Goal: Task Accomplishment & Management: Manage account settings

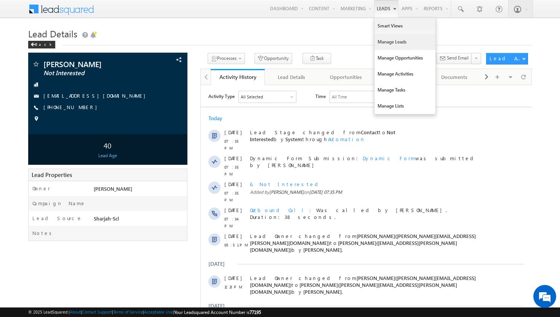
click at [390, 43] on link "Manage Leads" at bounding box center [405, 42] width 61 height 16
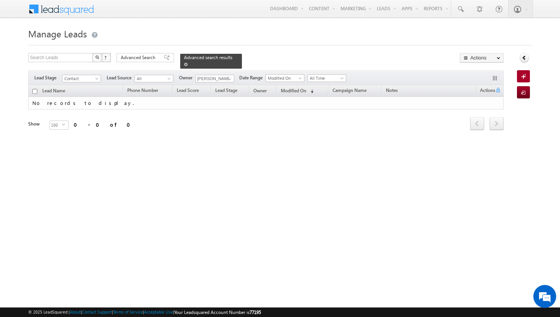
click at [199, 57] on span "Advanced search results" at bounding box center [208, 58] width 48 height 6
click at [150, 59] on span "Advanced Search" at bounding box center [139, 57] width 37 height 7
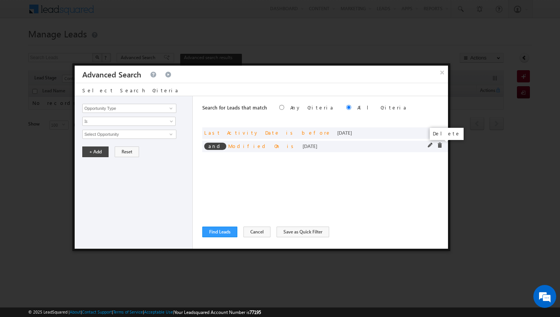
click at [441, 146] on span at bounding box center [439, 145] width 5 height 5
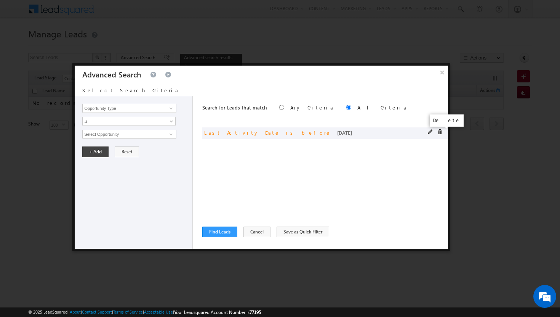
click at [442, 132] on span at bounding box center [439, 131] width 5 height 5
click at [170, 109] on span at bounding box center [171, 108] width 6 height 6
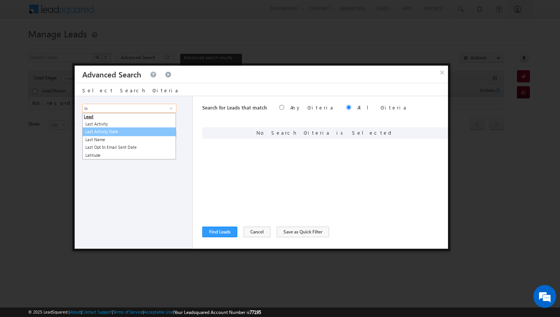
click at [139, 133] on link "Last Activity Date" at bounding box center [129, 131] width 94 height 9
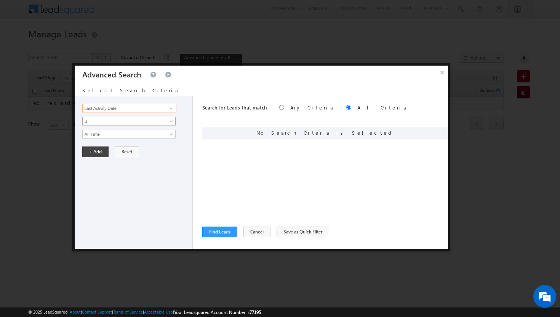
type input "Last Activity Date"
click at [171, 120] on span at bounding box center [172, 123] width 6 height 6
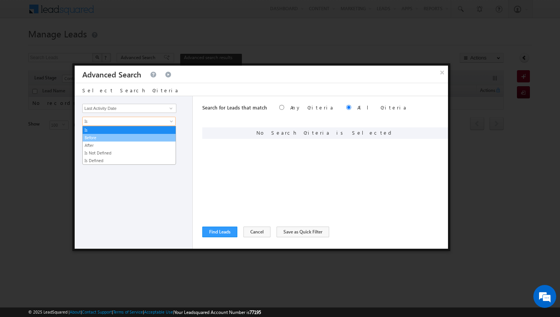
click at [172, 136] on link "Before" at bounding box center [129, 137] width 93 height 7
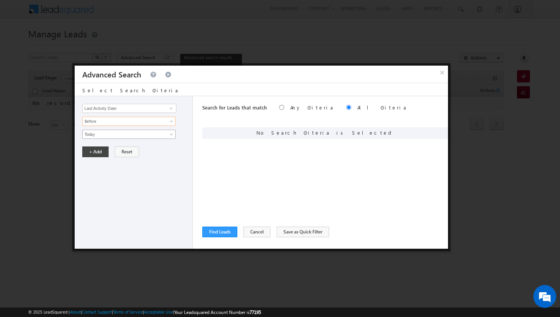
click at [172, 133] on span at bounding box center [172, 136] width 6 height 6
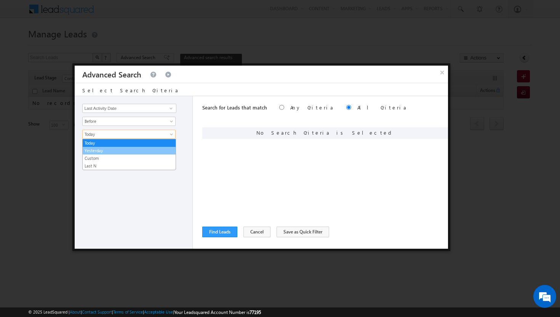
click at [172, 147] on link "Yesterday" at bounding box center [129, 150] width 93 height 7
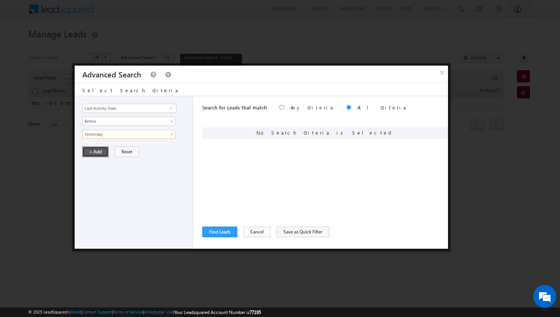
click at [95, 152] on button "+ Add" at bounding box center [95, 151] width 26 height 11
click at [172, 107] on span at bounding box center [171, 108] width 6 height 6
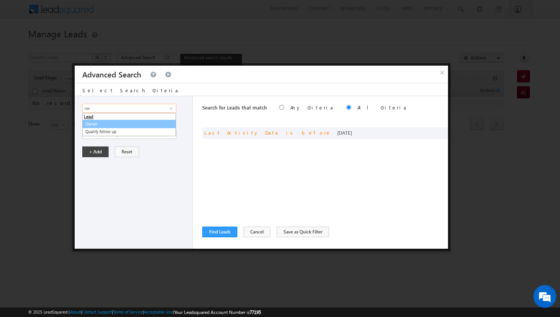
click at [120, 120] on link "Owner" at bounding box center [129, 124] width 94 height 9
type input "Owner"
click at [158, 122] on span "Is" at bounding box center [124, 121] width 83 height 7
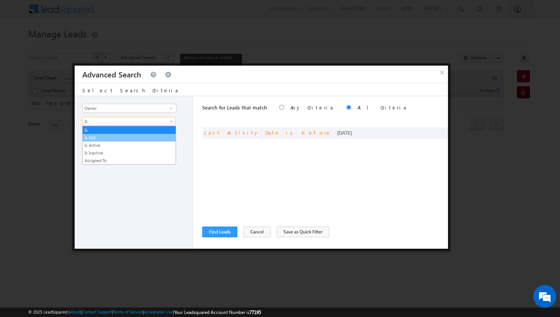
click at [152, 138] on link "Is Not" at bounding box center [129, 137] width 93 height 7
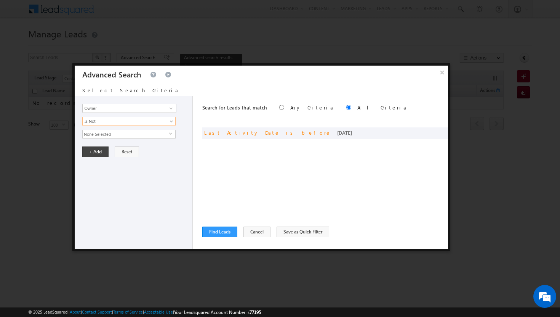
click at [167, 132] on span "None Selected" at bounding box center [126, 134] width 87 height 8
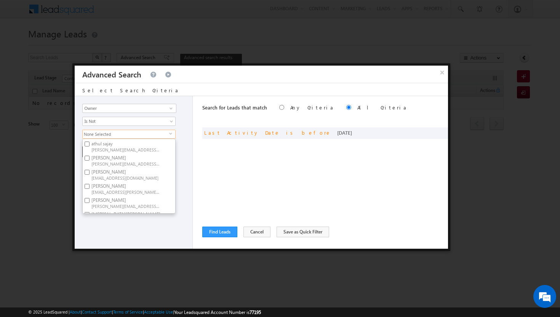
scroll to position [92, 0]
click at [88, 162] on input "[PERSON_NAME] [PERSON_NAME][EMAIL_ADDRESS][PERSON_NAME][DOMAIN_NAME]" at bounding box center [87, 161] width 5 height 5
checkbox input "true"
click at [184, 202] on div "Opportunity Type Lead Activity Task Sales Group Prospect Id Address 1 Address 2…" at bounding box center [134, 172] width 118 height 153
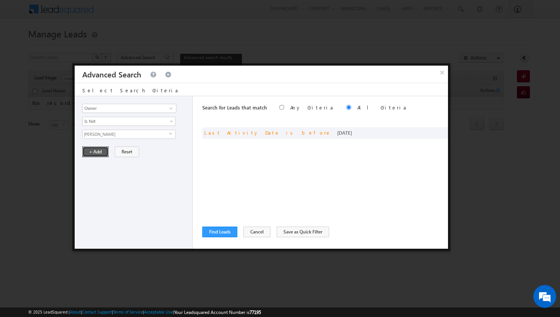
click at [98, 152] on button "+ Add" at bounding box center [95, 151] width 26 height 11
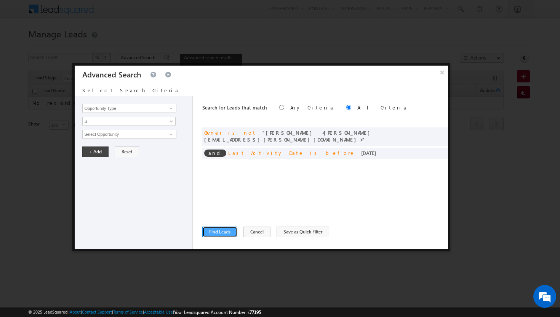
click at [220, 229] on button "Find Leads" at bounding box center [219, 231] width 35 height 11
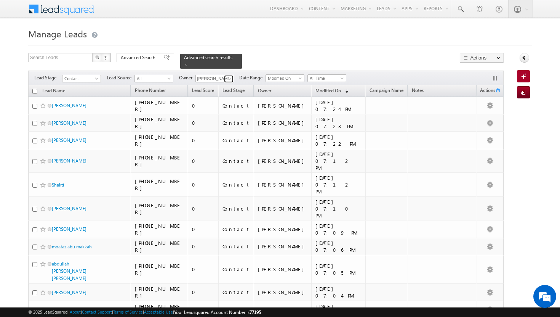
click at [233, 75] on link at bounding box center [229, 79] width 10 height 8
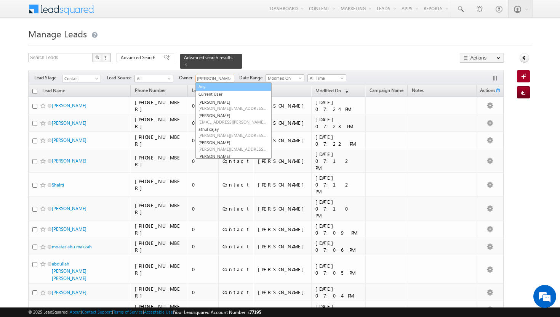
click at [227, 82] on link "Any" at bounding box center [234, 86] width 76 height 9
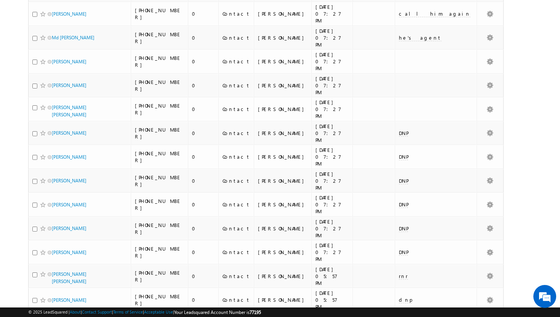
scroll to position [0, 0]
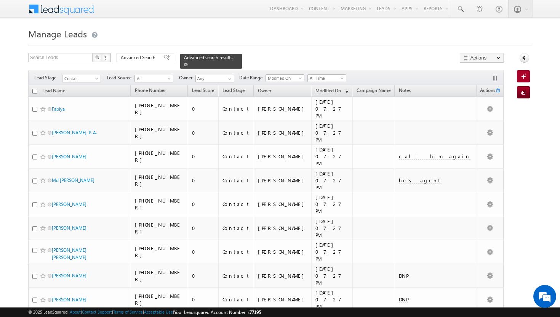
click at [188, 63] on span at bounding box center [186, 65] width 4 height 4
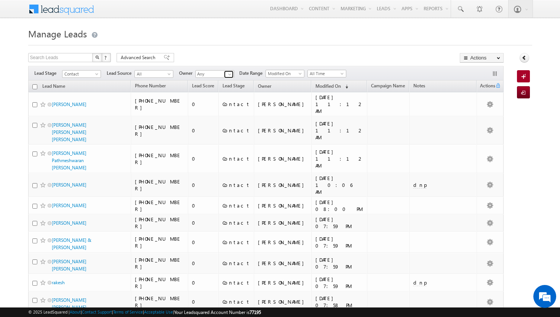
click at [231, 72] on span at bounding box center [230, 74] width 6 height 6
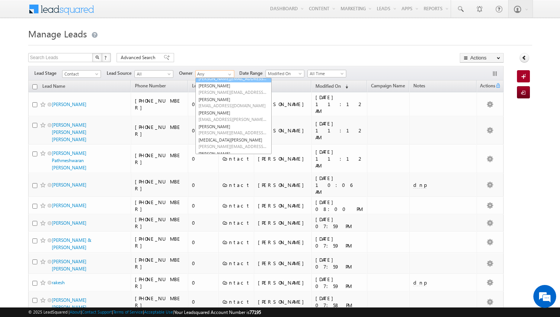
scroll to position [55, 0]
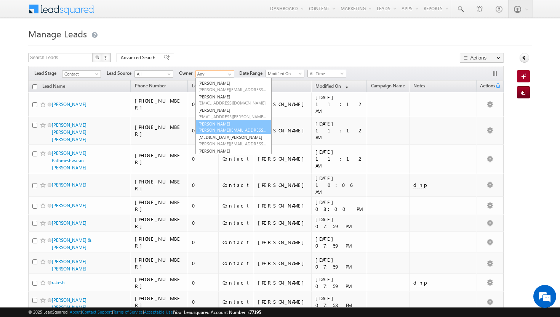
click at [231, 128] on span "[PERSON_NAME][EMAIL_ADDRESS][PERSON_NAME][DOMAIN_NAME]" at bounding box center [233, 130] width 69 height 6
type input "[PERSON_NAME]"
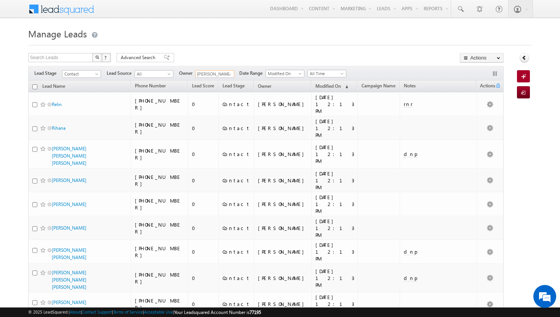
click at [34, 87] on input "checkbox" at bounding box center [34, 86] width 5 height 5
checkbox input "true"
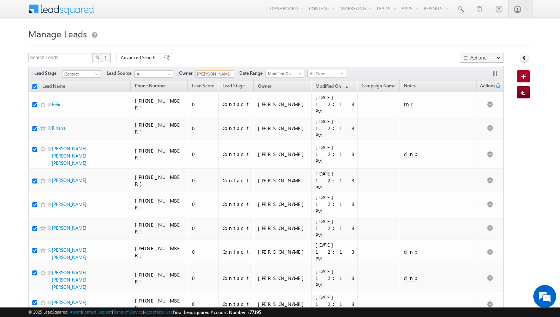
checkbox input "true"
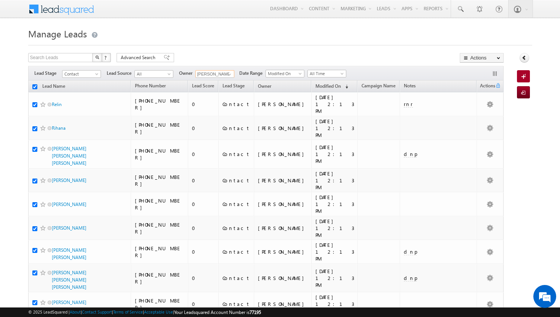
checkbox input "true"
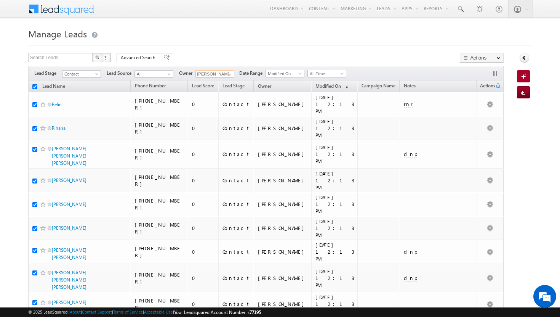
checkbox input "true"
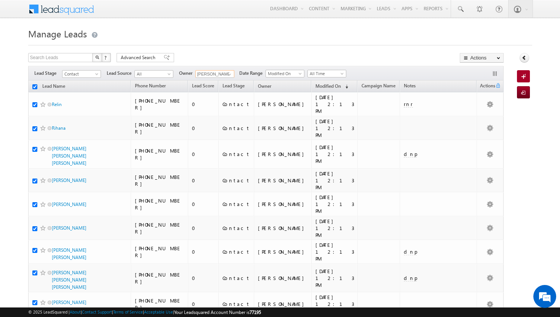
checkbox input "true"
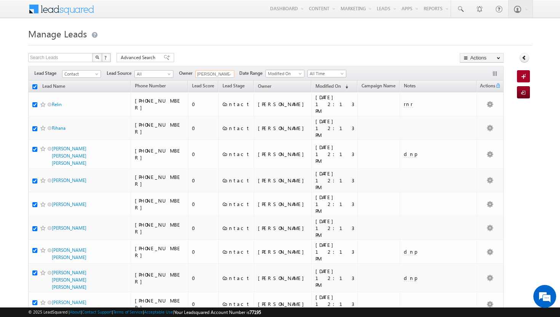
checkbox input "true"
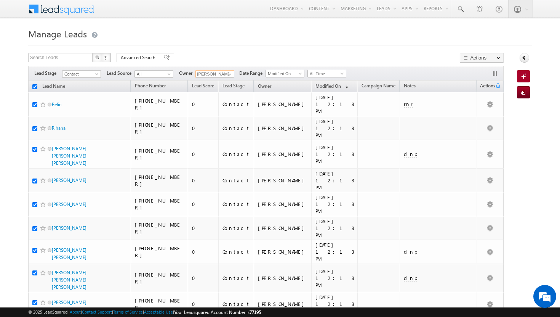
checkbox input "true"
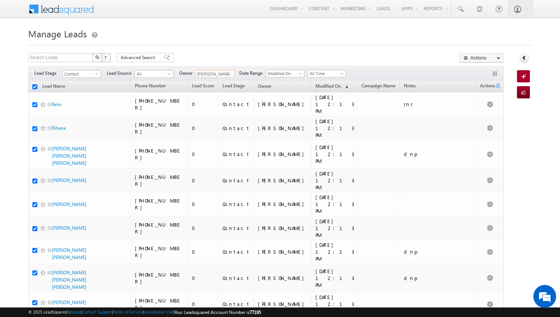
checkbox input "true"
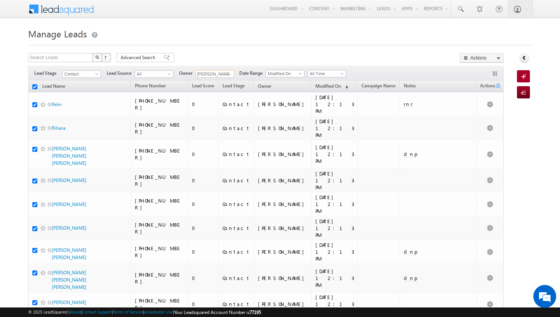
checkbox input "true"
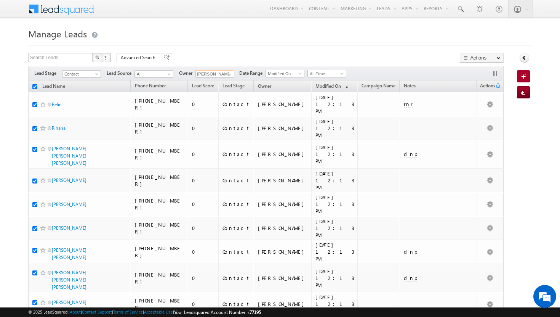
checkbox input "true"
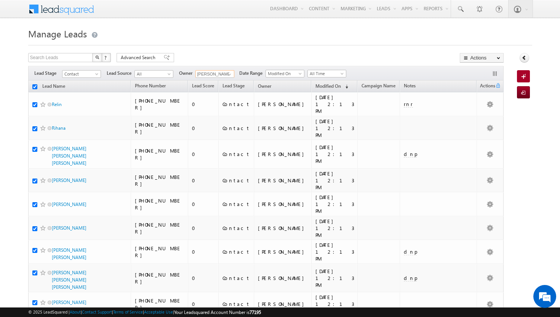
checkbox input "true"
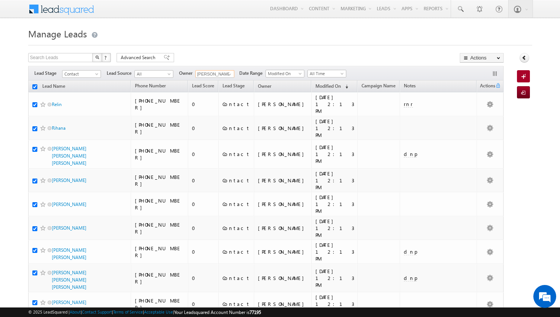
checkbox input "true"
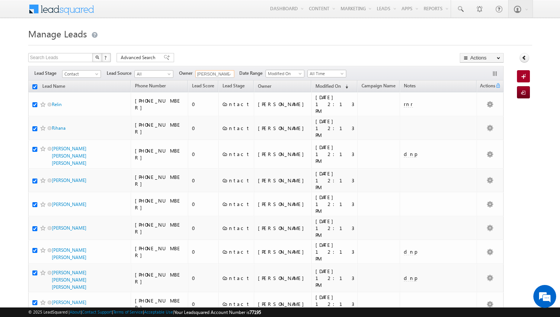
checkbox input "true"
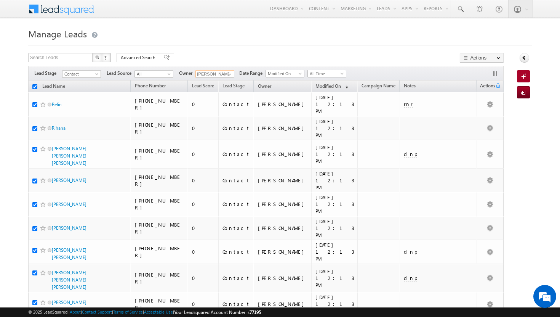
checkbox input "true"
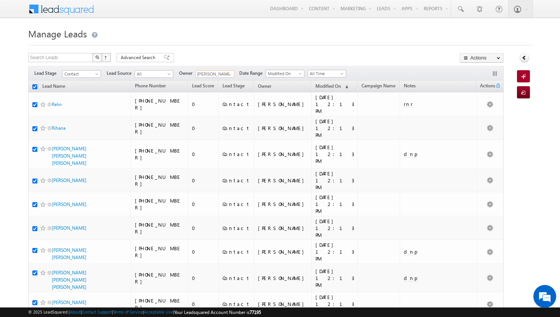
checkbox input "true"
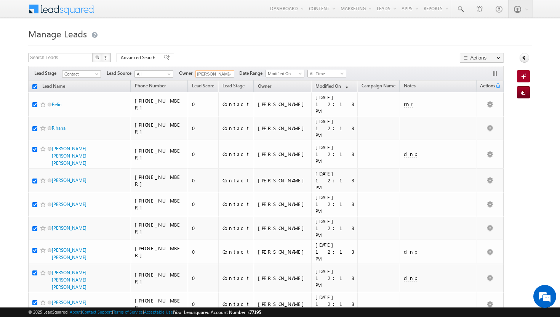
checkbox input "true"
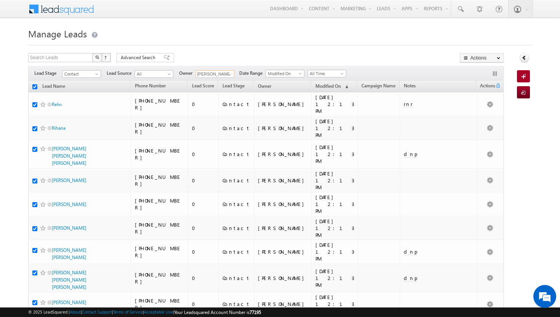
checkbox input "true"
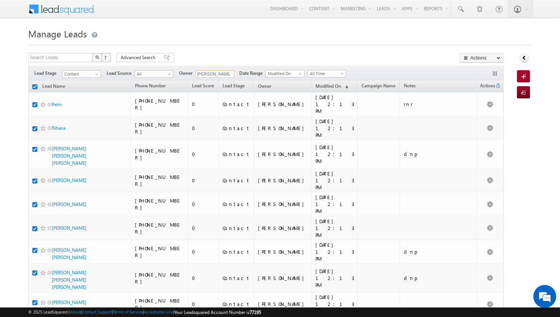
checkbox input "true"
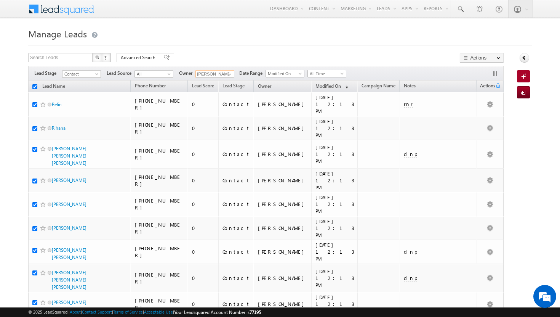
checkbox input "true"
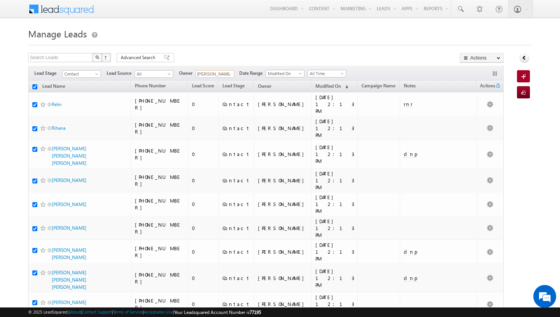
checkbox input "true"
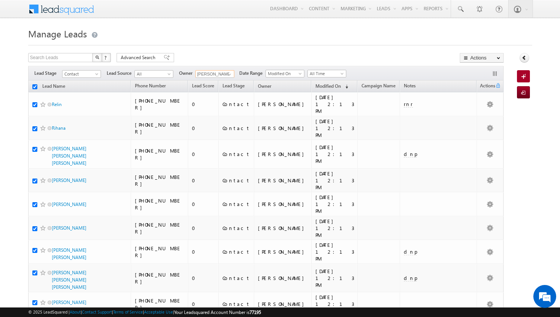
checkbox input "true"
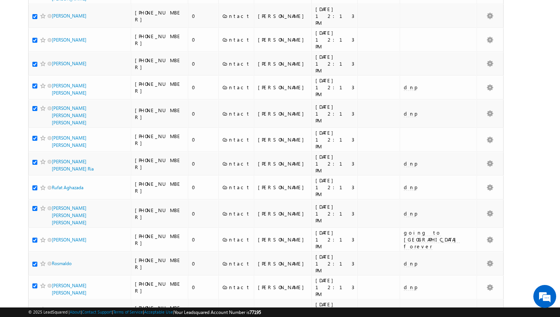
scroll to position [0, 0]
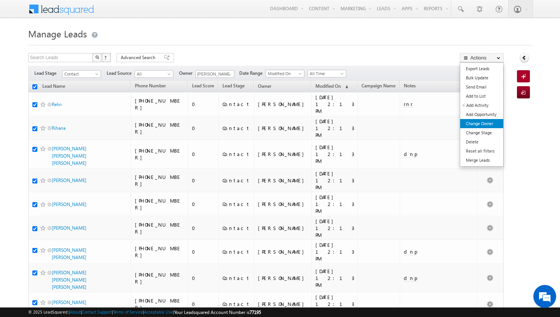
click at [490, 125] on link "Change Owner" at bounding box center [482, 123] width 43 height 9
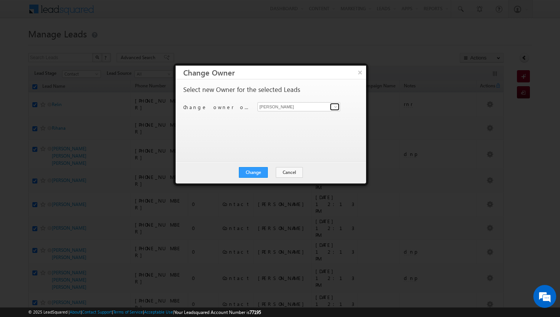
click at [336, 108] on span at bounding box center [336, 107] width 6 height 6
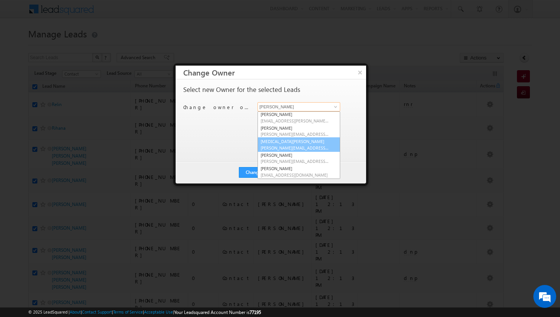
click at [297, 146] on span "[PERSON_NAME][EMAIL_ADDRESS][DOMAIN_NAME]" at bounding box center [295, 148] width 69 height 6
type input "[MEDICAL_DATA][PERSON_NAME]"
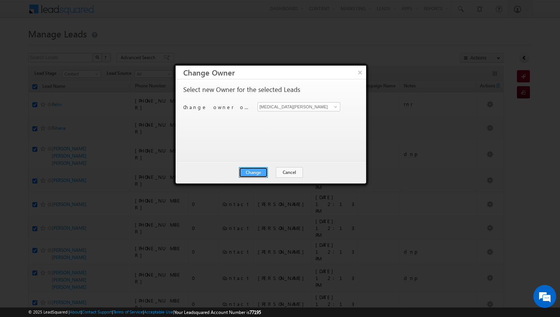
click at [252, 169] on button "Change" at bounding box center [253, 172] width 29 height 11
click at [267, 174] on button "Close" at bounding box center [272, 172] width 24 height 11
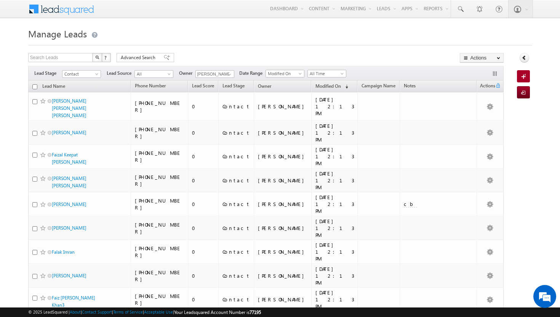
click at [35, 88] on input "checkbox" at bounding box center [34, 86] width 5 height 5
checkbox input "true"
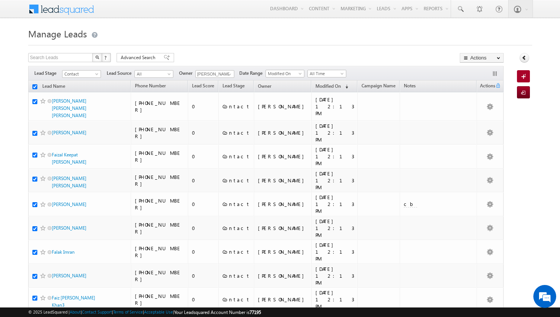
checkbox input "true"
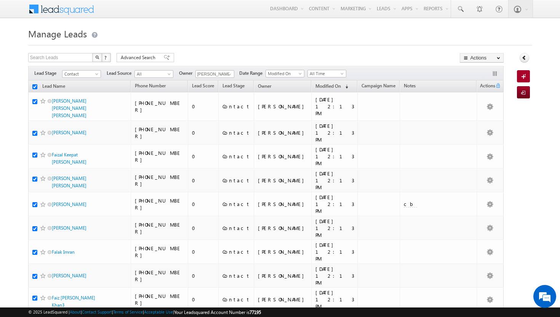
checkbox input "true"
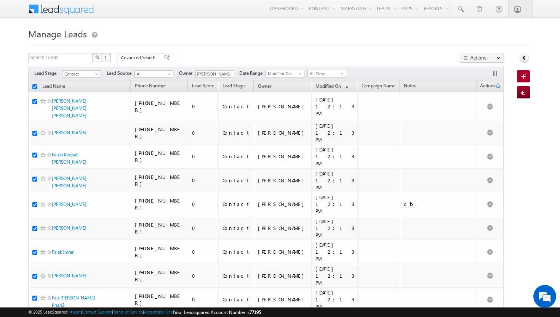
checkbox input "true"
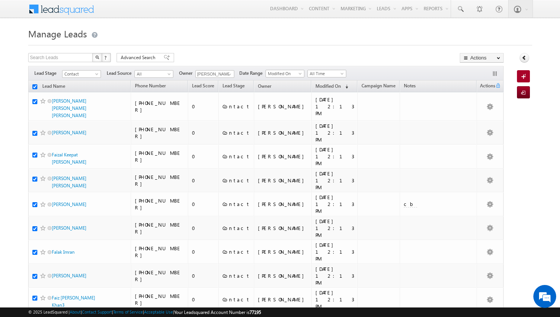
checkbox input "true"
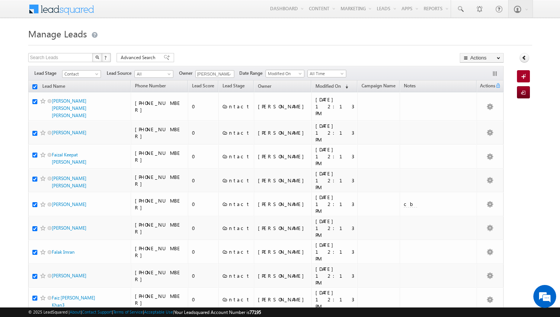
checkbox input "true"
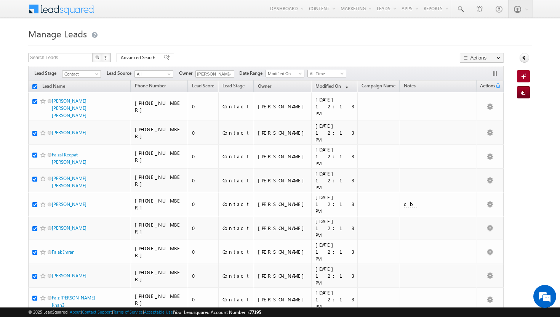
checkbox input "true"
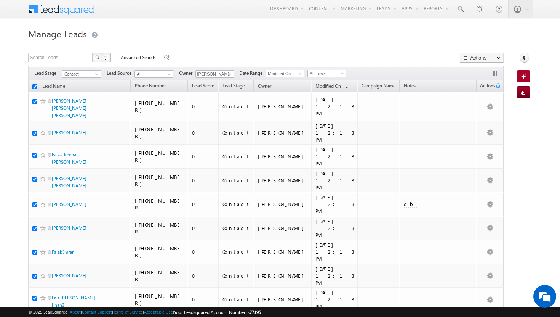
checkbox input "true"
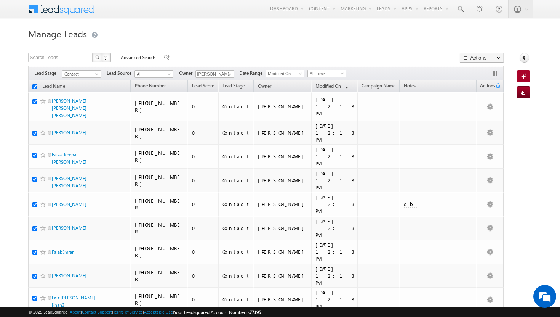
checkbox input "true"
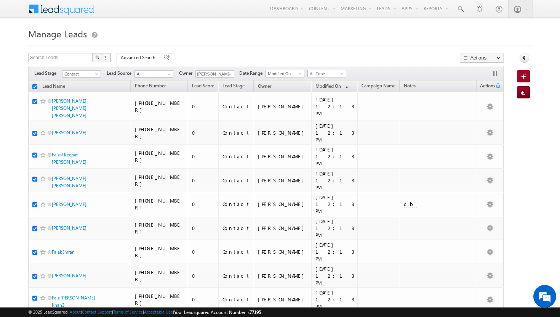
checkbox input "true"
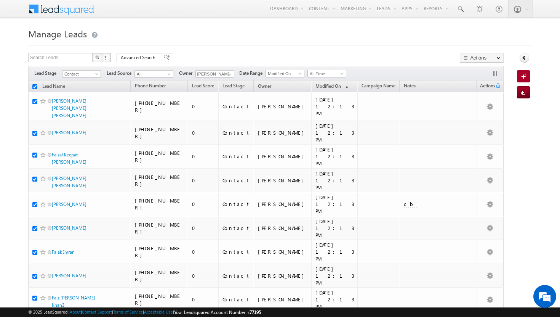
checkbox input "true"
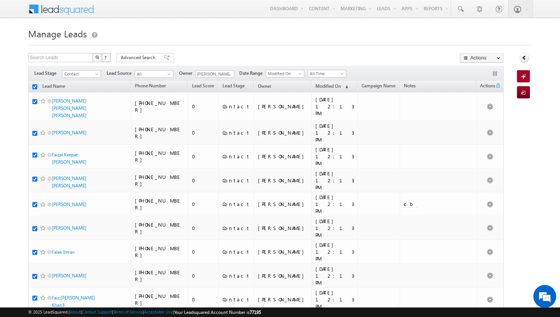
checkbox input "true"
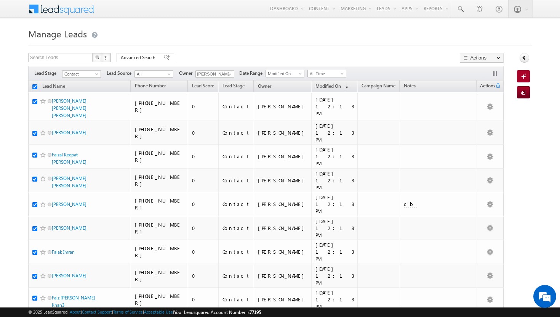
checkbox input "true"
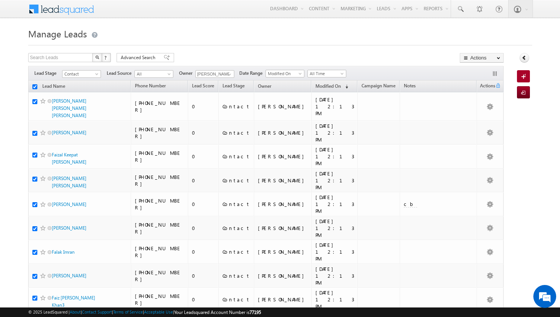
checkbox input "true"
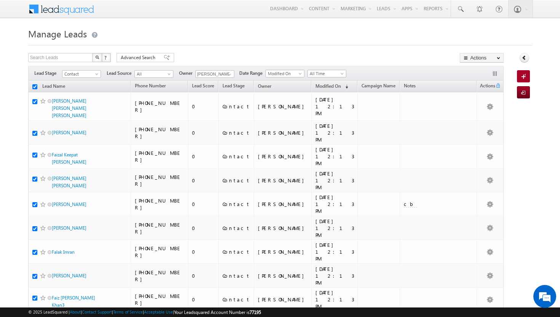
checkbox input "true"
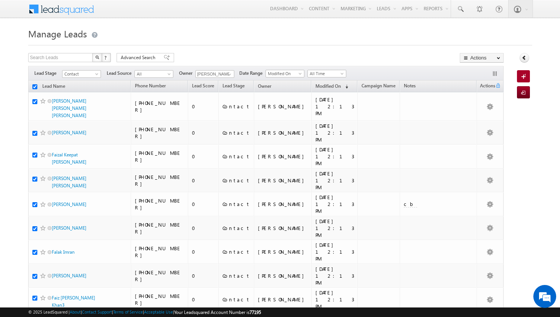
checkbox input "true"
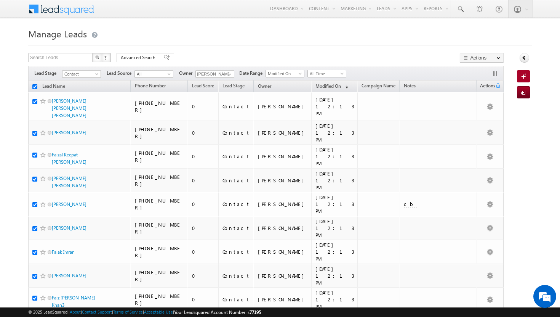
checkbox input "true"
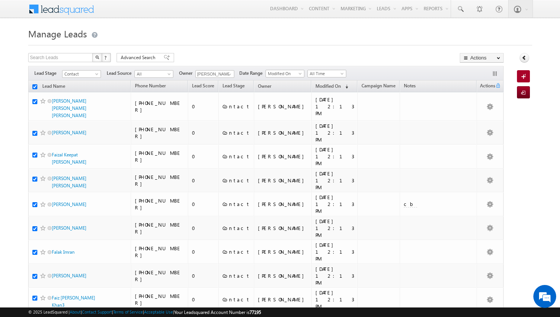
checkbox input "true"
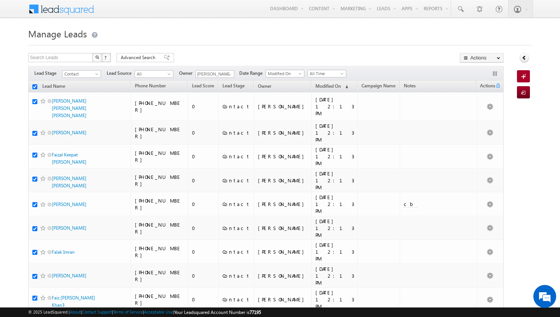
checkbox input "true"
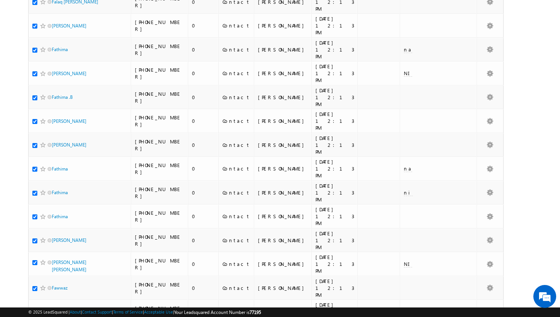
scroll to position [0, 0]
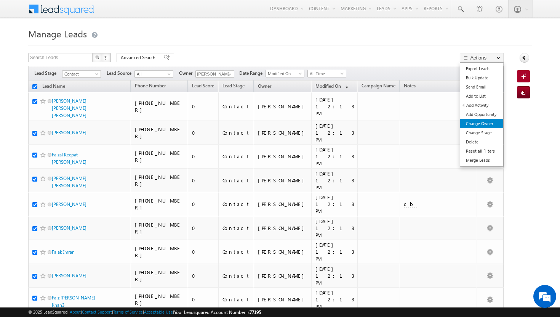
click at [484, 127] on link "Change Owner" at bounding box center [482, 123] width 43 height 9
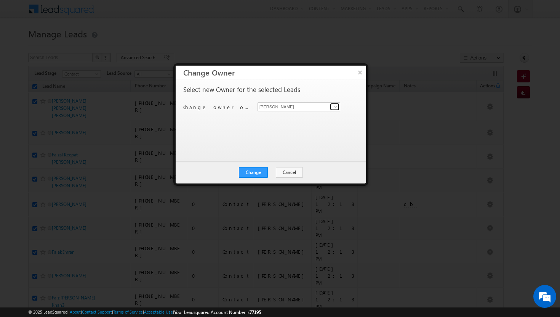
click at [336, 109] on span at bounding box center [336, 107] width 6 height 6
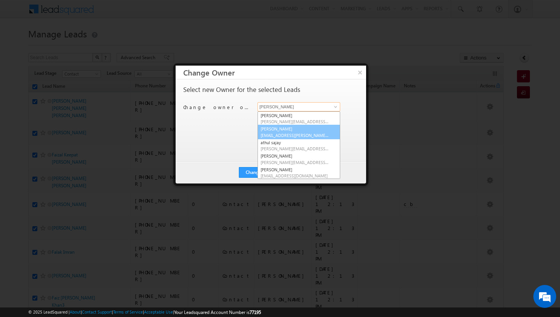
click at [321, 130] on link "Afeef Mohammad [EMAIL_ADDRESS][PERSON_NAME][DOMAIN_NAME]" at bounding box center [299, 132] width 83 height 14
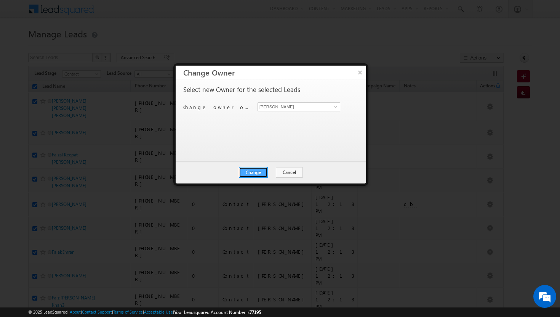
click at [256, 170] on button "Change" at bounding box center [253, 172] width 29 height 11
click at [271, 169] on button "Close" at bounding box center [272, 172] width 24 height 11
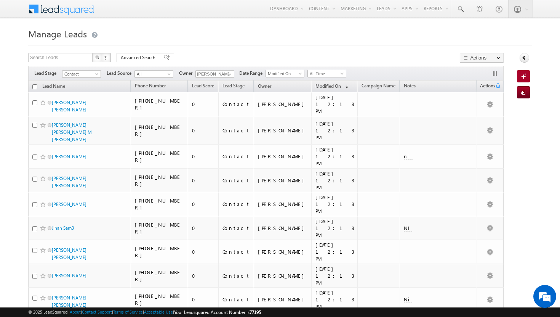
click at [36, 88] on input "checkbox" at bounding box center [34, 86] width 5 height 5
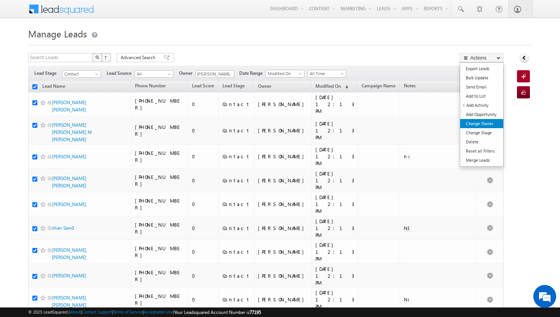
click at [497, 121] on link "Change Owner" at bounding box center [482, 123] width 43 height 9
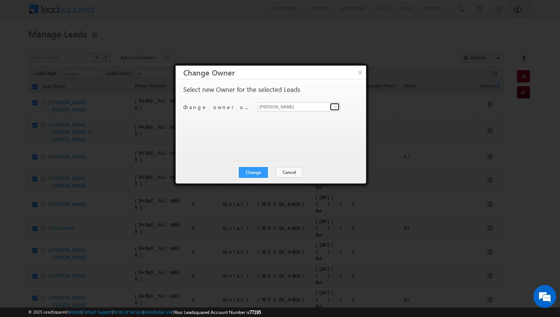
click at [339, 107] on link at bounding box center [335, 107] width 10 height 8
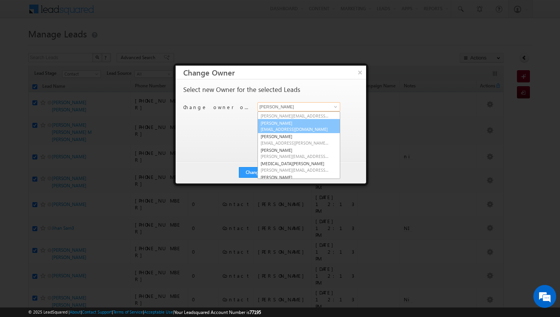
scroll to position [49, 0]
click at [296, 134] on link "[PERSON_NAME] [PERSON_NAME][EMAIL_ADDRESS][PERSON_NAME][DOMAIN_NAME]" at bounding box center [299, 137] width 83 height 14
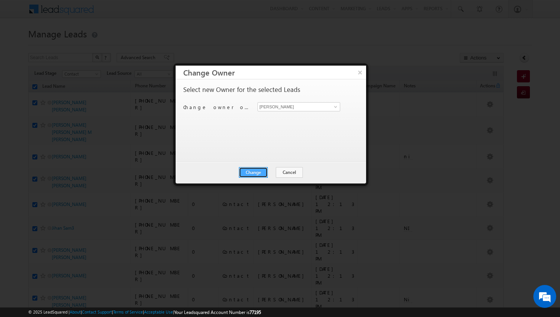
click at [249, 172] on button "Change" at bounding box center [253, 172] width 29 height 11
click at [271, 170] on button "Close" at bounding box center [272, 172] width 24 height 11
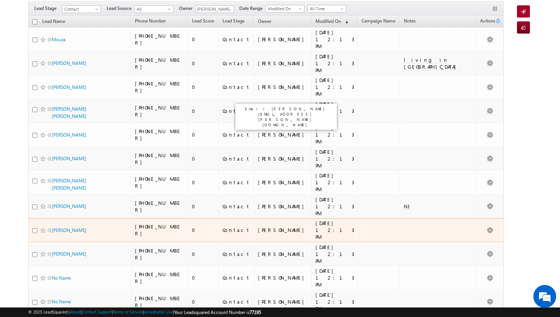
scroll to position [0, 0]
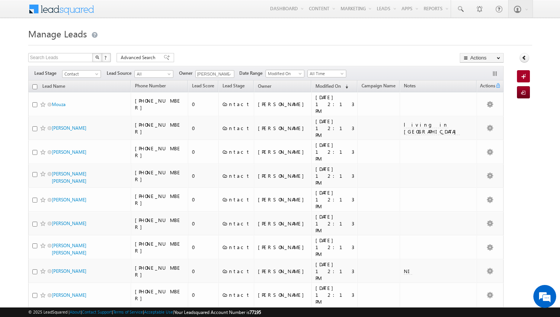
click at [34, 88] on input "checkbox" at bounding box center [34, 86] width 5 height 5
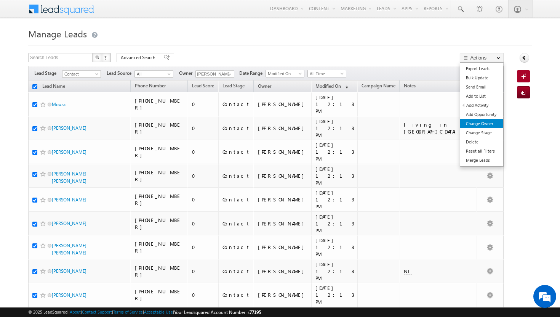
click at [491, 120] on link "Change Owner" at bounding box center [482, 123] width 43 height 9
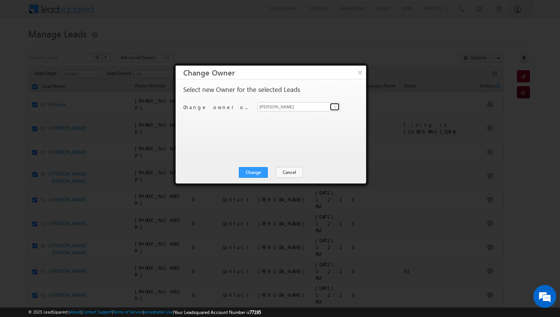
click at [339, 106] on link at bounding box center [335, 107] width 10 height 8
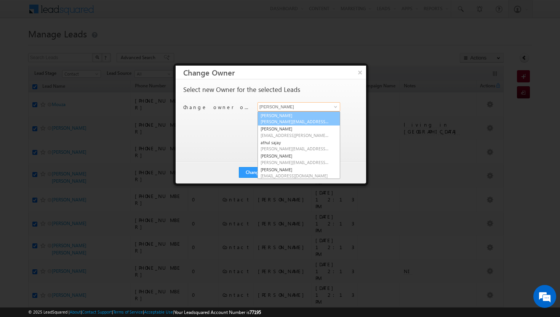
click at [316, 116] on link "[PERSON_NAME][DEMOGRAPHIC_DATA] [PERSON_NAME][EMAIL_ADDRESS][DOMAIN_NAME]" at bounding box center [299, 118] width 83 height 14
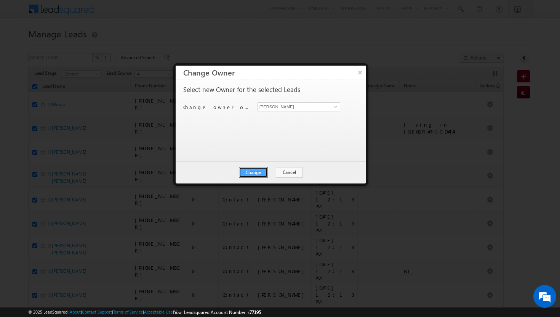
click at [245, 169] on button "Change" at bounding box center [253, 172] width 29 height 11
click at [262, 171] on button "Close" at bounding box center [272, 172] width 24 height 11
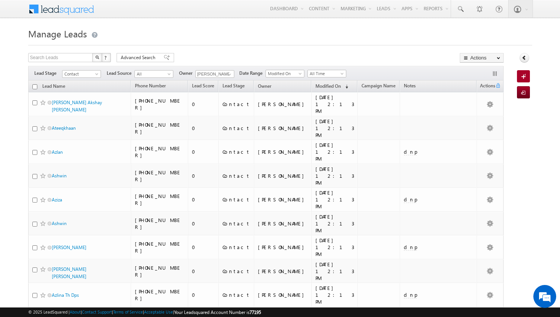
click at [37, 86] on input "checkbox" at bounding box center [34, 86] width 5 height 5
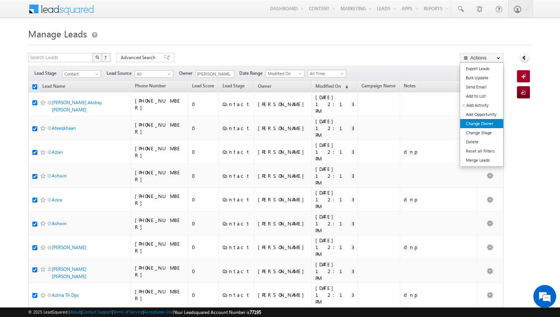
click at [485, 122] on link "Change Owner" at bounding box center [482, 123] width 43 height 9
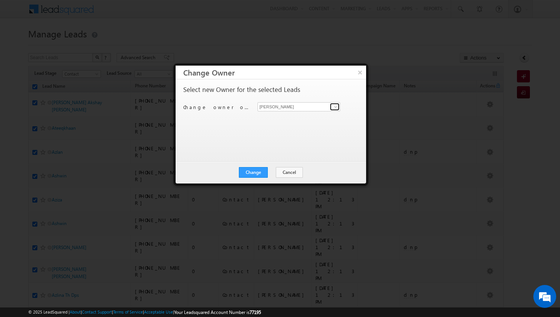
click at [332, 108] on link at bounding box center [335, 107] width 10 height 8
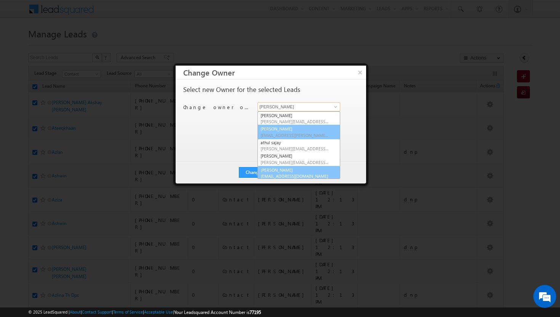
scroll to position [2, 0]
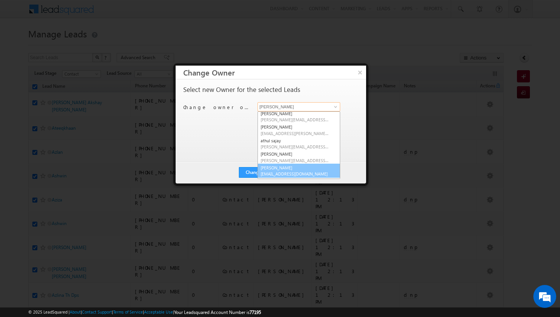
click at [317, 171] on span "[EMAIL_ADDRESS][DOMAIN_NAME]" at bounding box center [295, 174] width 69 height 6
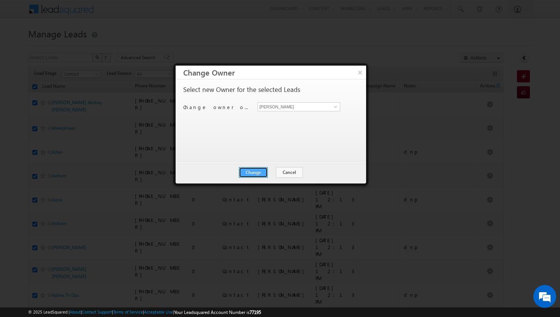
click at [263, 173] on button "Change" at bounding box center [253, 172] width 29 height 11
click at [270, 170] on button "Close" at bounding box center [272, 172] width 24 height 11
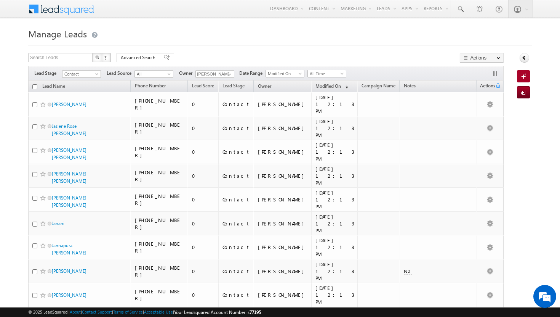
click at [36, 87] on input "checkbox" at bounding box center [34, 86] width 5 height 5
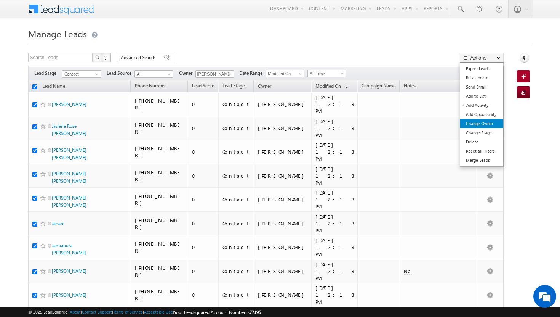
click at [495, 122] on link "Change Owner" at bounding box center [482, 123] width 43 height 9
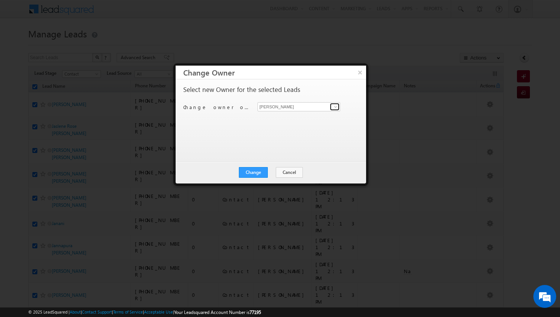
click at [336, 104] on span at bounding box center [336, 107] width 6 height 6
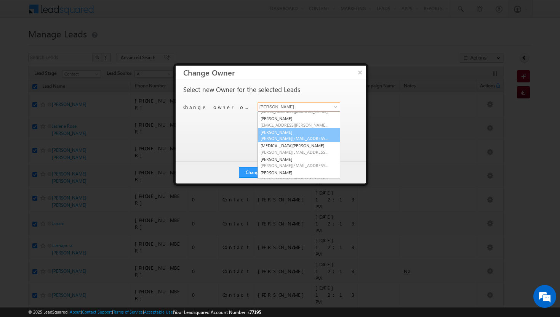
scroll to position [69, 0]
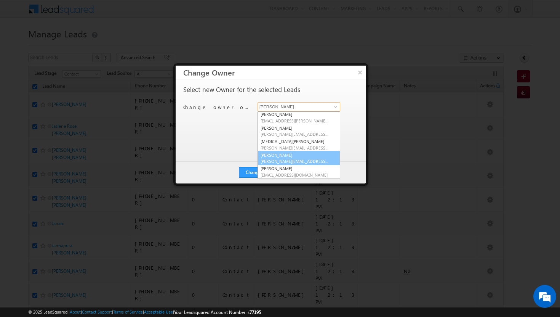
click at [316, 157] on link "[PERSON_NAME] [PERSON_NAME][EMAIL_ADDRESS][DOMAIN_NAME]" at bounding box center [299, 158] width 83 height 14
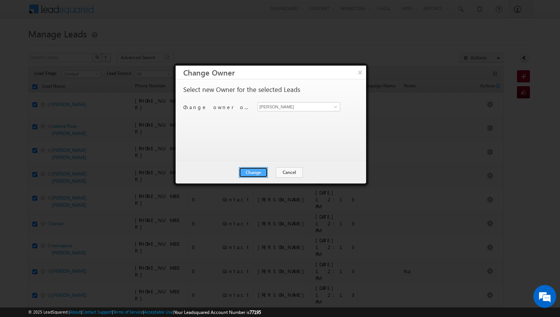
click at [258, 171] on button "Change" at bounding box center [253, 172] width 29 height 11
click at [270, 173] on button "Close" at bounding box center [272, 172] width 24 height 11
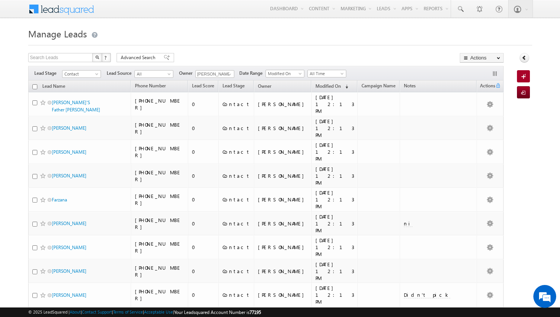
click at [35, 88] on input "checkbox" at bounding box center [34, 86] width 5 height 5
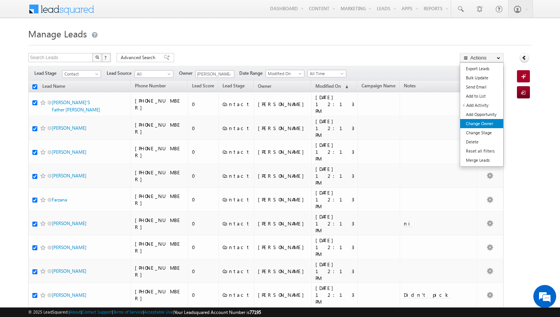
click at [493, 126] on link "Change Owner" at bounding box center [482, 123] width 43 height 9
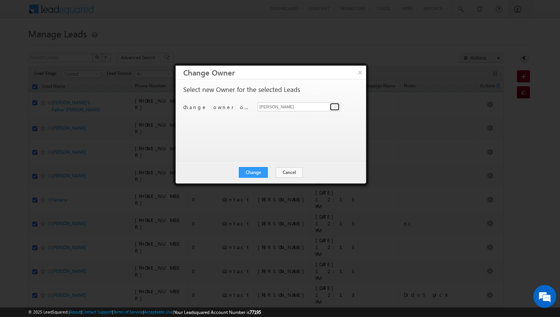
click at [337, 106] on span at bounding box center [336, 107] width 6 height 6
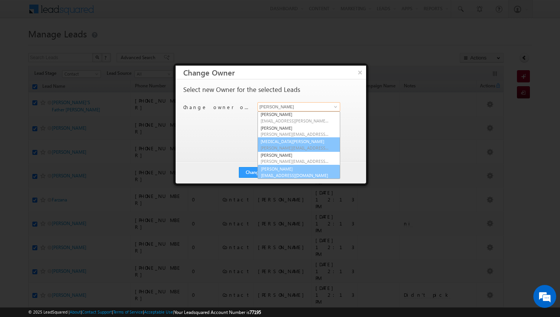
scroll to position [69, 0]
click at [316, 167] on link "[PERSON_NAME] [PERSON_NAME][EMAIL_ADDRESS][DOMAIN_NAME]" at bounding box center [299, 171] width 83 height 14
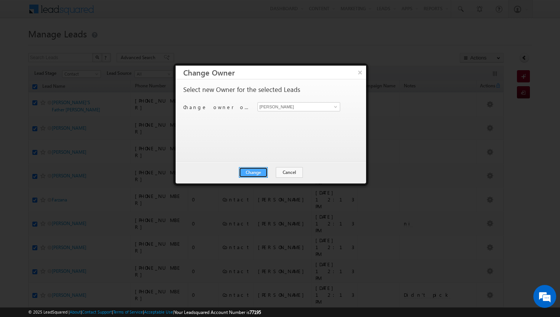
click at [265, 171] on button "Change" at bounding box center [253, 172] width 29 height 11
click at [274, 172] on button "Close" at bounding box center [272, 172] width 24 height 11
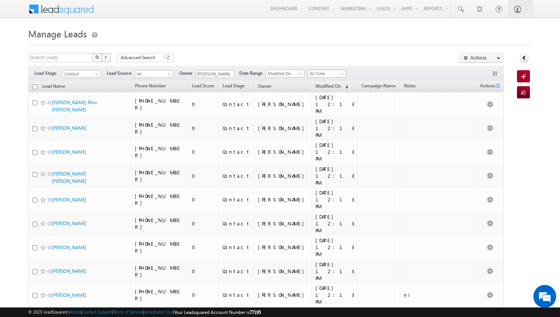
click at [343, 74] on span at bounding box center [343, 75] width 6 height 6
click at [335, 104] on link "Today" at bounding box center [328, 106] width 39 height 7
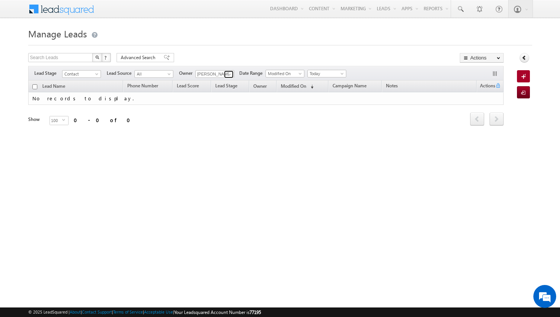
click at [230, 72] on span at bounding box center [230, 74] width 6 height 6
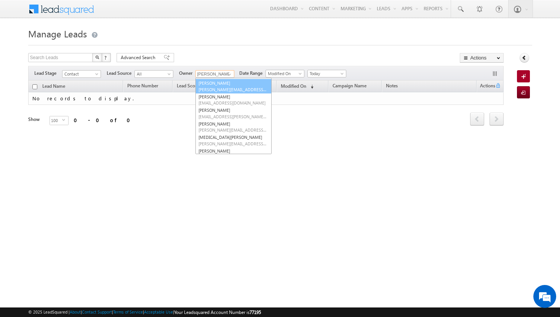
click at [217, 87] on span "[PERSON_NAME][EMAIL_ADDRESS][DOMAIN_NAME]" at bounding box center [233, 90] width 69 height 6
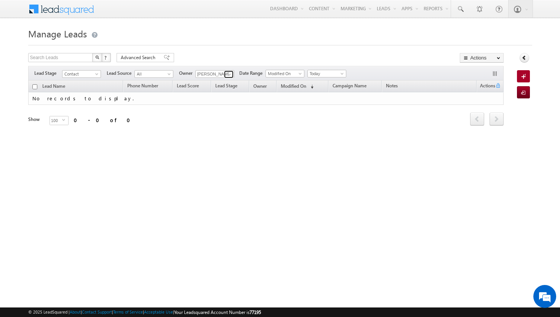
click at [231, 74] on span at bounding box center [230, 74] width 6 height 6
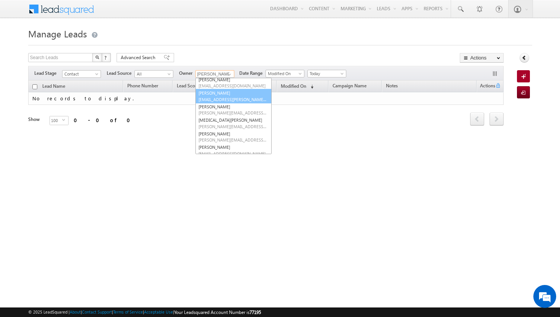
scroll to position [73, 0]
click at [231, 109] on span "[PERSON_NAME][EMAIL_ADDRESS][PERSON_NAME][DOMAIN_NAME]" at bounding box center [233, 112] width 69 height 6
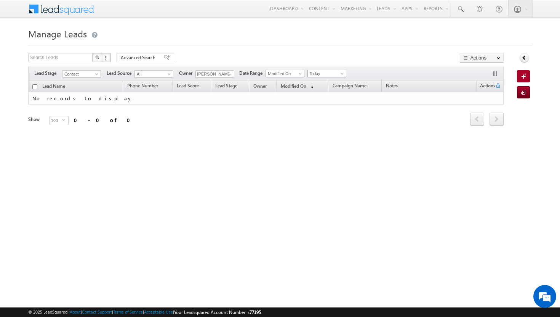
click at [343, 73] on span at bounding box center [343, 75] width 6 height 6
click at [339, 81] on link "All Time" at bounding box center [328, 82] width 39 height 7
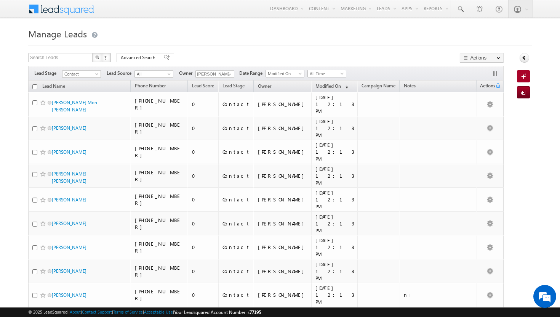
click at [35, 86] on input "checkbox" at bounding box center [34, 86] width 5 height 5
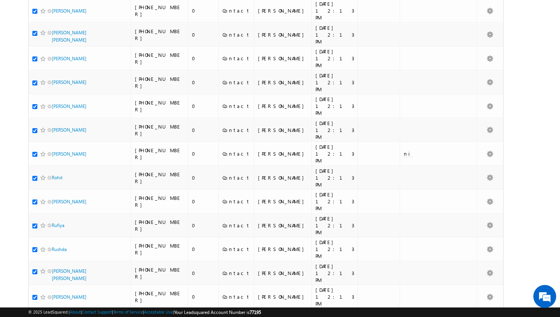
scroll to position [0, 0]
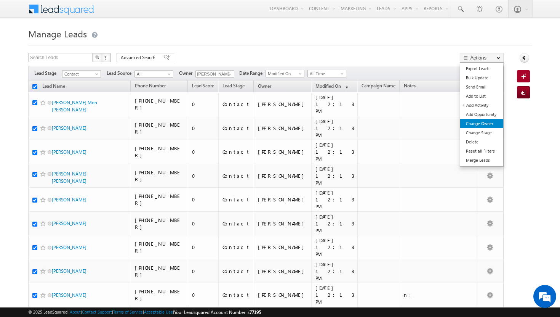
click at [493, 121] on link "Change Owner" at bounding box center [482, 123] width 43 height 9
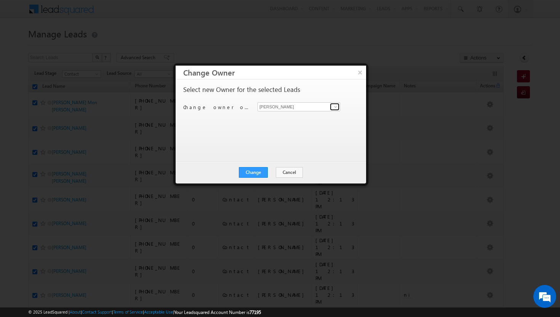
click at [336, 105] on span at bounding box center [336, 107] width 6 height 6
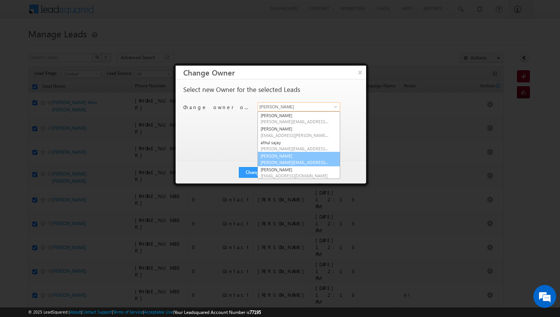
click at [311, 162] on span "[PERSON_NAME][EMAIL_ADDRESS][DOMAIN_NAME]" at bounding box center [295, 162] width 69 height 6
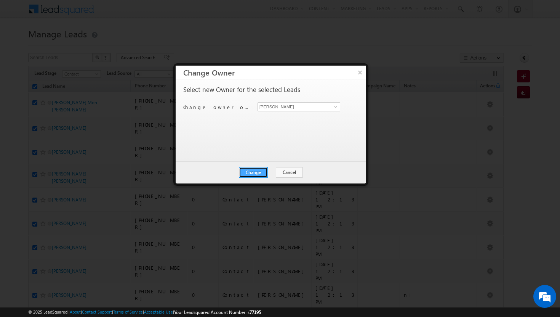
click at [263, 173] on button "Change" at bounding box center [253, 172] width 29 height 11
click at [270, 170] on button "Close" at bounding box center [272, 172] width 24 height 11
